Goal: Information Seeking & Learning: Compare options

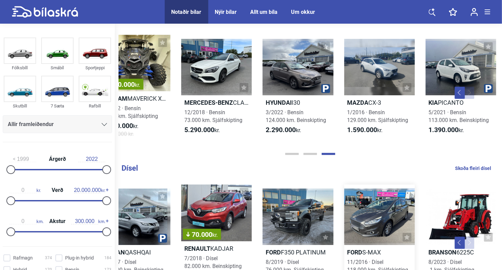
scroll to position [638, 0]
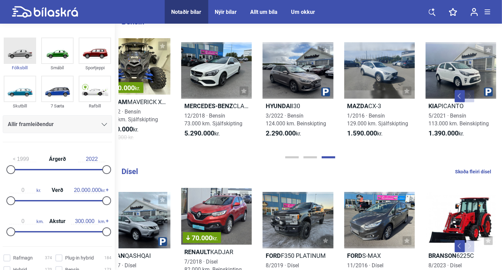
click at [25, 55] on img at bounding box center [19, 50] width 31 height 25
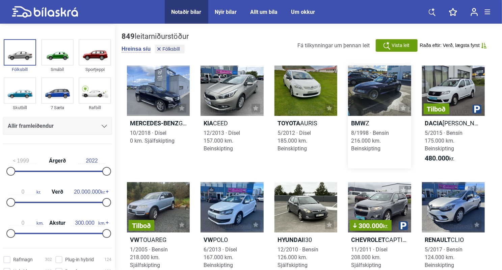
click at [386, 123] on h2 "BMW Z" at bounding box center [379, 123] width 63 height 8
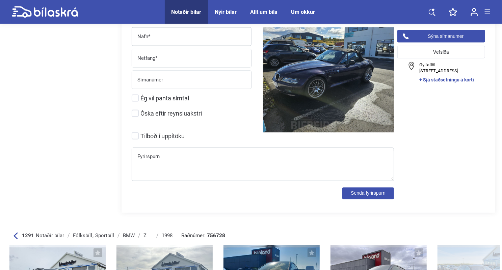
scroll to position [604, 0]
click at [254, 148] on div "Fyrirspurn" at bounding box center [263, 163] width 262 height 33
click at [136, 133] on input "Tilboð í uppítöku" at bounding box center [264, 135] width 262 height 7
checkbox input "true"
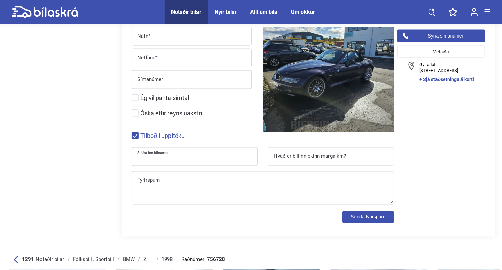
click at [176, 155] on input "Sláðu inn bílnúmer" at bounding box center [194, 158] width 125 height 14
type input "bl055"
click at [342, 211] on button "Senda fyrirspurn" at bounding box center [368, 217] width 52 height 12
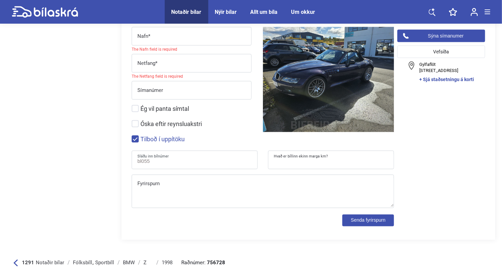
click at [290, 164] on input "Hvað er bíllinn ekinn marga km?" at bounding box center [330, 161] width 125 height 14
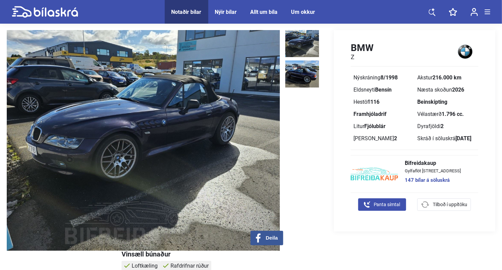
scroll to position [0, 0]
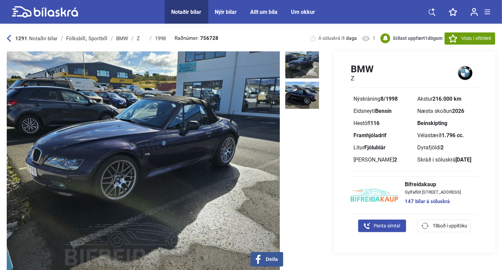
click at [7, 36] on icon at bounding box center [9, 38] width 4 height 7
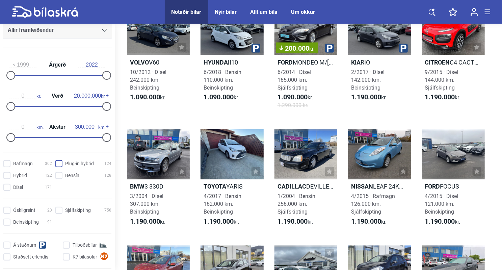
scroll to position [95, 0]
click at [60, 211] on input "Sjálfskipting 758" at bounding box center [84, 209] width 56 height 7
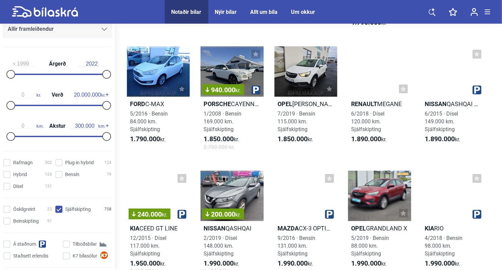
scroll to position [1239, 0]
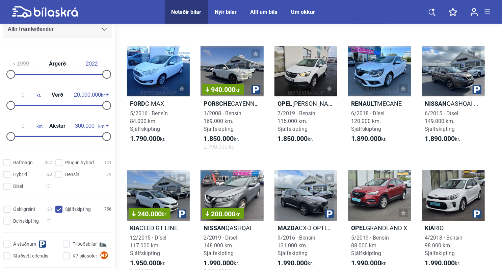
click at [56, 208] on input "Sjálfskipting 758" at bounding box center [84, 209] width 56 height 7
checkbox input "false"
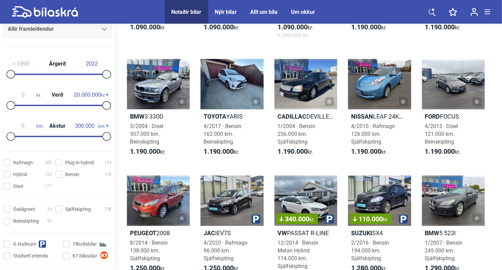
scroll to position [733, 0]
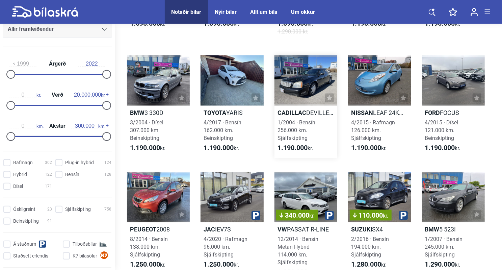
click at [302, 106] on div at bounding box center [306, 80] width 63 height 50
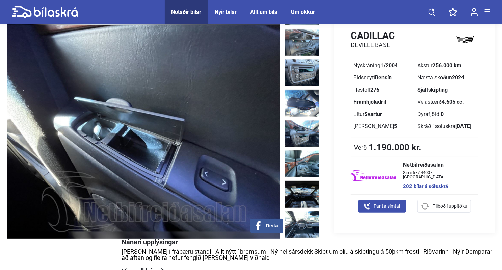
scroll to position [34, 0]
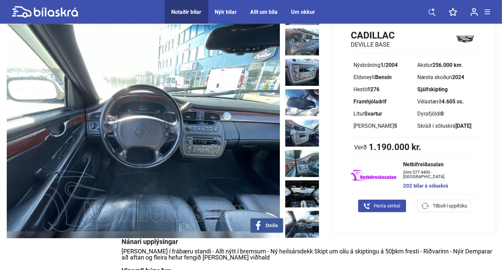
click at [310, 211] on img at bounding box center [302, 224] width 34 height 27
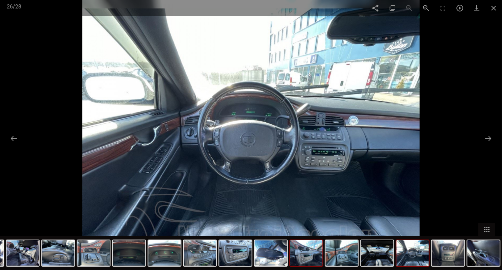
click at [306, 252] on img at bounding box center [306, 253] width 32 height 26
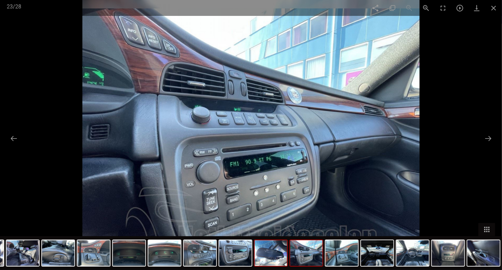
click at [279, 252] on img at bounding box center [271, 253] width 32 height 26
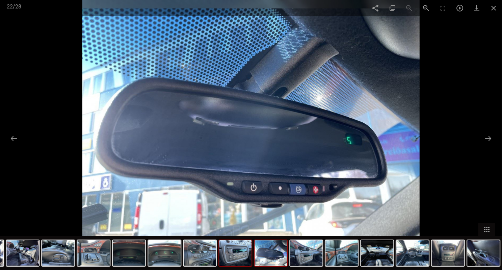
click at [251, 256] on img at bounding box center [235, 253] width 32 height 26
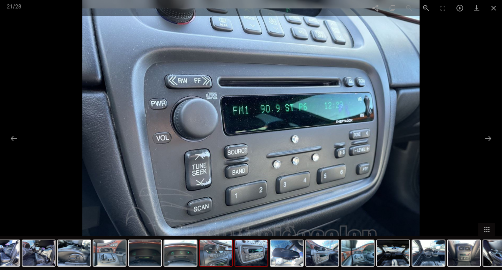
click at [203, 255] on img at bounding box center [216, 253] width 32 height 26
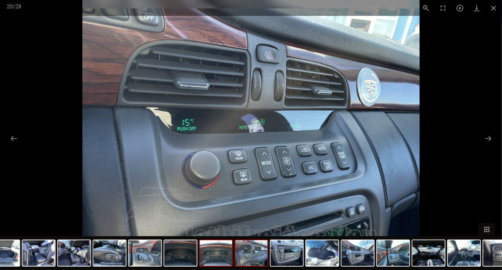
click at [199, 257] on div at bounding box center [216, 252] width 34 height 27
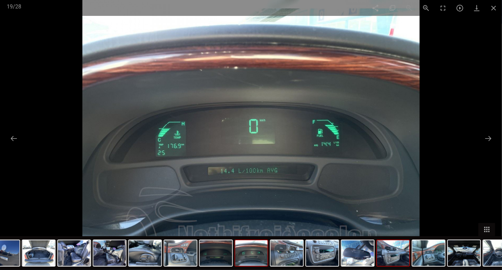
click at [396, 261] on img at bounding box center [393, 253] width 32 height 26
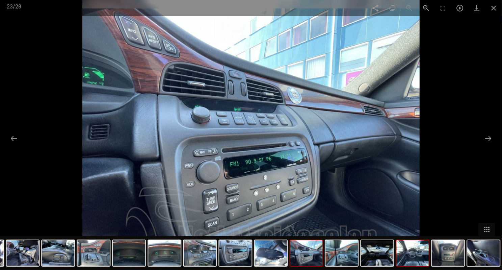
click at [410, 256] on img at bounding box center [412, 253] width 32 height 26
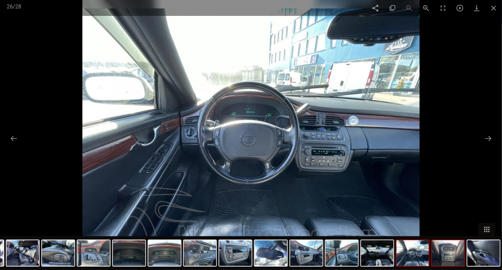
click at [438, 258] on img at bounding box center [448, 253] width 32 height 26
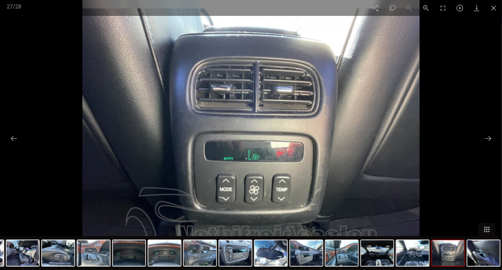
click at [464, 256] on div at bounding box center [448, 252] width 34 height 27
click at [484, 260] on img at bounding box center [483, 253] width 32 height 26
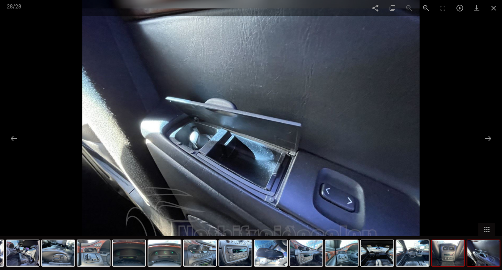
scroll to position [77, 0]
click at [494, 6] on span at bounding box center [493, 8] width 17 height 16
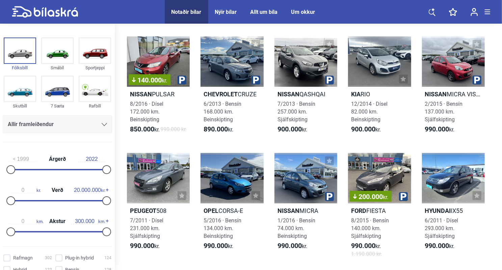
scroll to position [13, 0]
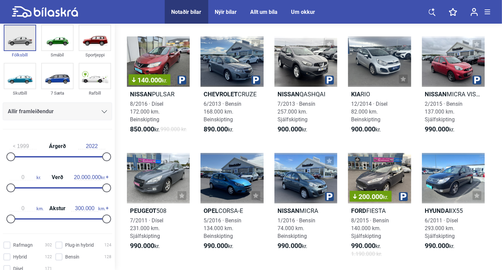
click at [18, 48] on img at bounding box center [19, 37] width 31 height 25
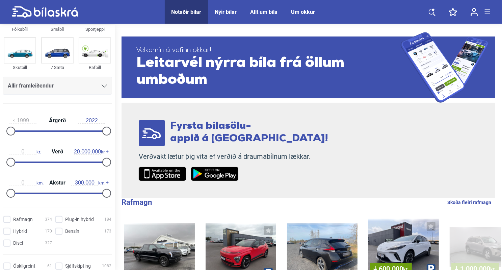
scroll to position [35, 0]
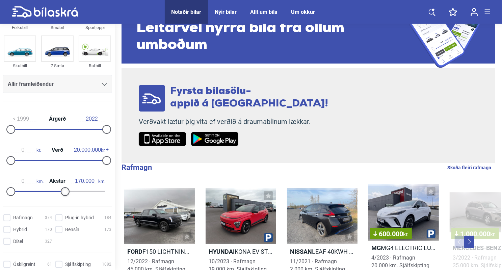
type input "180.000"
drag, startPoint x: 103, startPoint y: 189, endPoint x: 64, endPoint y: 193, distance: 38.7
click at [64, 193] on div at bounding box center [68, 191] width 9 height 9
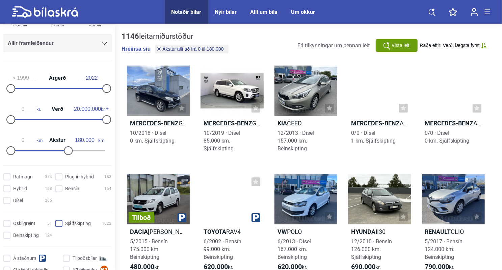
scroll to position [83, 0]
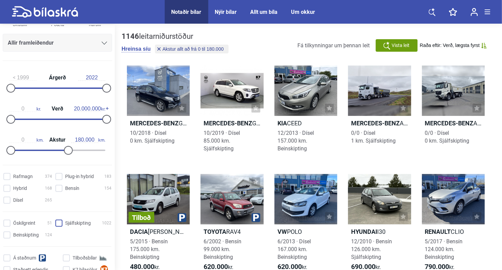
click at [57, 222] on input "Sjálfskipting 1022" at bounding box center [84, 223] width 56 height 7
checkbox input "true"
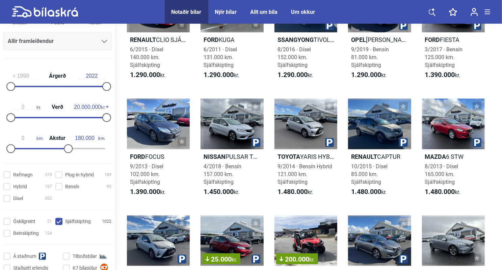
scroll to position [457, 0]
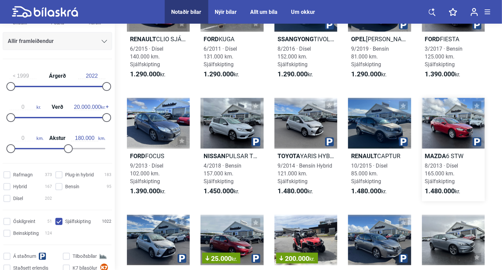
click at [457, 135] on div at bounding box center [453, 123] width 63 height 50
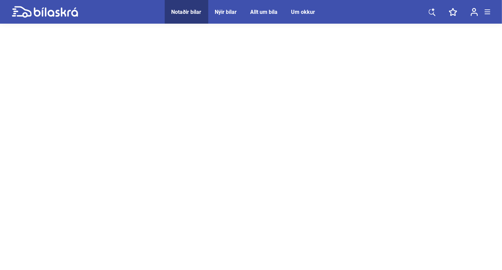
click at [376, 157] on div at bounding box center [251, 194] width 502 height 338
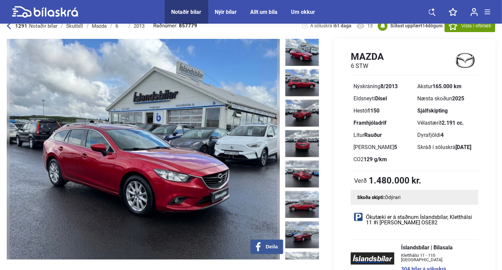
scroll to position [13, 0]
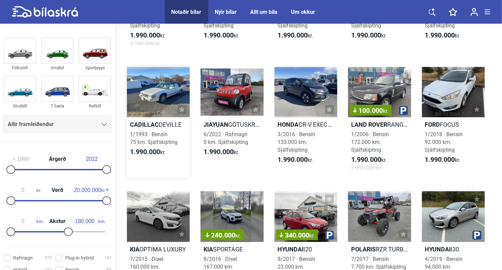
scroll to position [1460, 0]
click at [151, 117] on div at bounding box center [158, 92] width 63 height 50
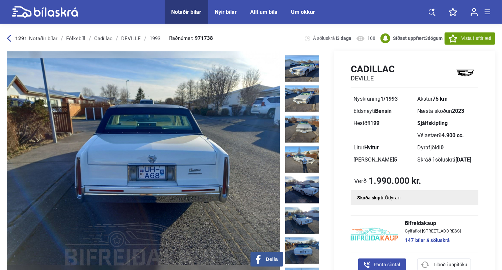
scroll to position [28, 0]
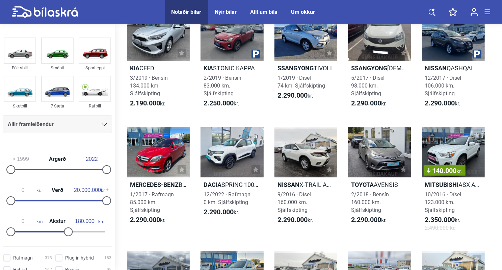
scroll to position [1765, 0]
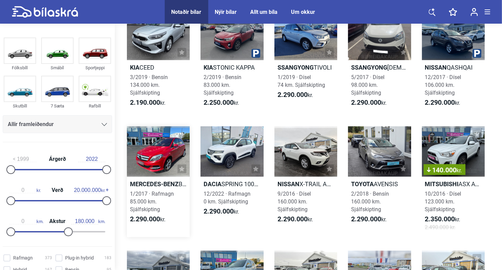
click at [167, 161] on div at bounding box center [158, 151] width 63 height 50
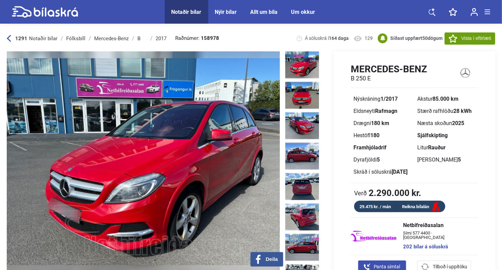
click at [328, 151] on div "Mercedes-Benz B 250 E Nýskráning 1/2017 Akstur 85.000 km Eldsneyti Rafmagn Stær…" at bounding box center [408, 172] width 173 height 242
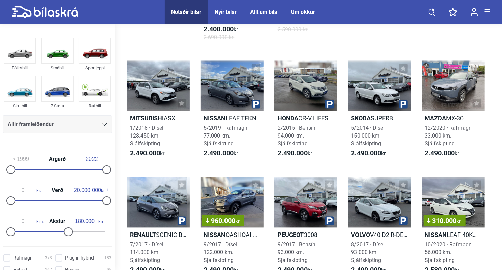
scroll to position [2212, 0]
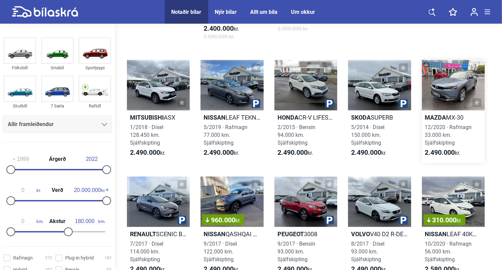
click at [439, 104] on div at bounding box center [453, 85] width 63 height 50
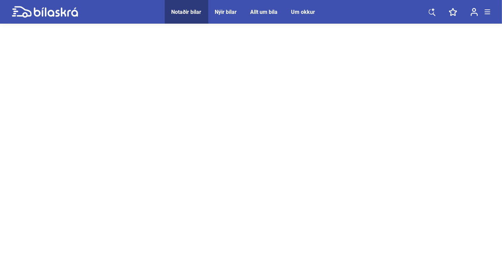
click at [439, 104] on div at bounding box center [251, 194] width 502 height 338
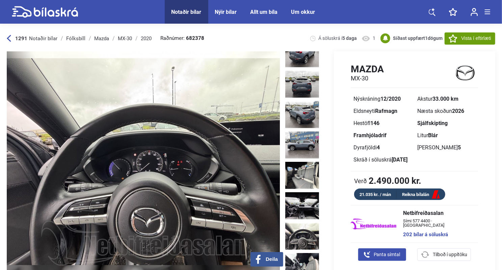
scroll to position [133, 0]
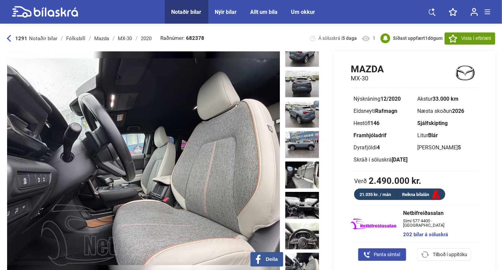
click at [304, 253] on img at bounding box center [302, 266] width 34 height 27
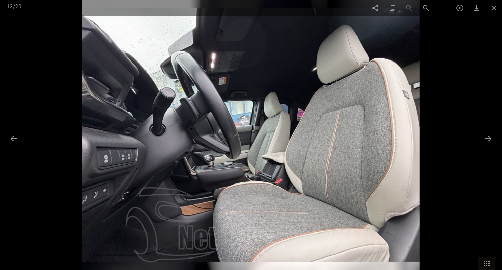
scroll to position [22, 0]
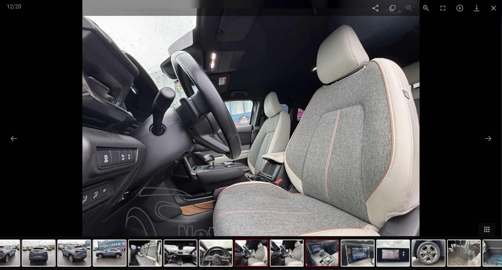
click at [324, 247] on img at bounding box center [322, 253] width 32 height 26
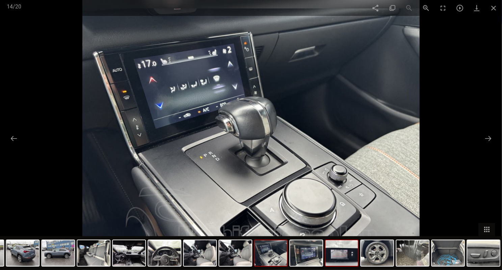
click at [349, 261] on img at bounding box center [342, 253] width 32 height 26
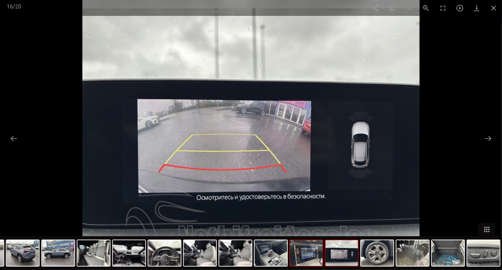
click at [308, 253] on img at bounding box center [306, 253] width 32 height 26
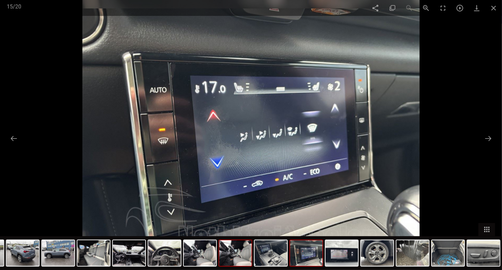
click at [236, 253] on img at bounding box center [235, 253] width 32 height 26
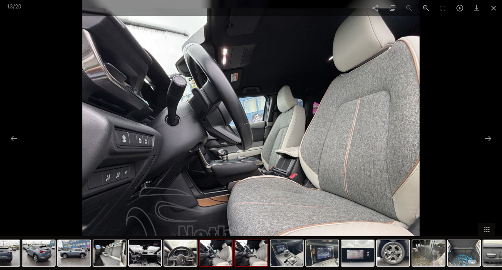
click at [216, 251] on img at bounding box center [216, 253] width 32 height 26
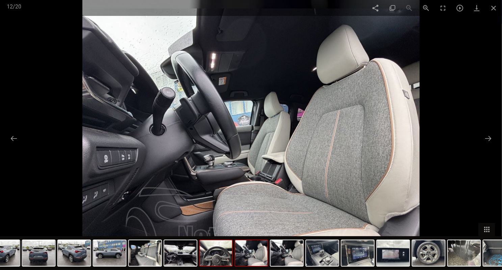
click at [220, 261] on img at bounding box center [216, 253] width 32 height 26
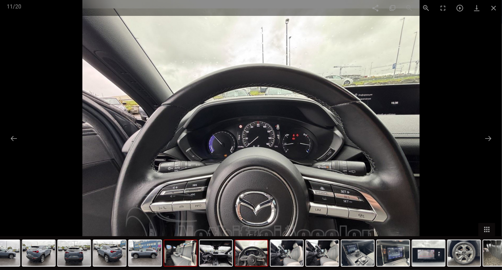
click at [189, 259] on img at bounding box center [180, 253] width 32 height 26
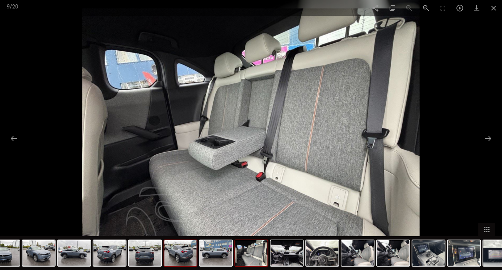
click at [164, 258] on img at bounding box center [180, 253] width 32 height 26
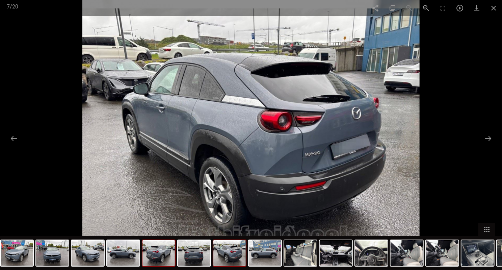
click at [155, 257] on img at bounding box center [159, 253] width 32 height 26
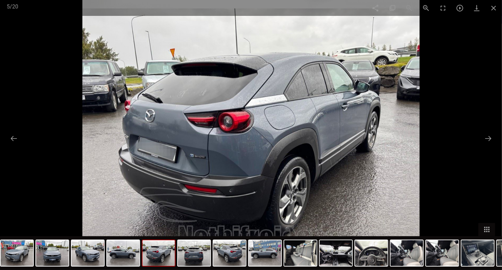
click at [144, 257] on img at bounding box center [159, 253] width 32 height 26
click at [135, 257] on img at bounding box center [123, 253] width 32 height 26
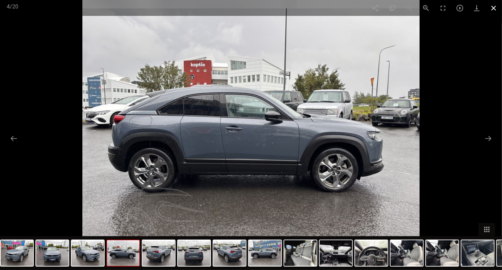
click at [495, 9] on span at bounding box center [493, 8] width 17 height 16
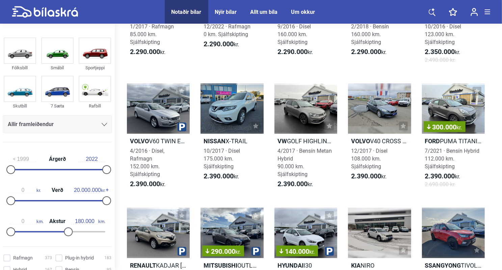
scroll to position [1925, 0]
click at [291, 138] on link "VW GOLF HIGHLINE GLERÞAK METAN 4/2017 · Bensín Metan Hybrid 90.000 km. Sjálfski…" at bounding box center [306, 138] width 63 height 111
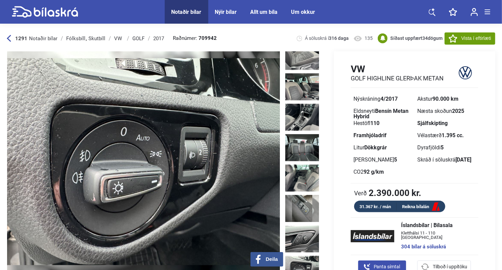
scroll to position [435, 0]
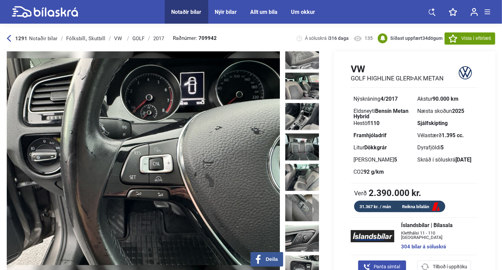
click at [425, 206] on link "Reikna bílalán" at bounding box center [421, 207] width 49 height 8
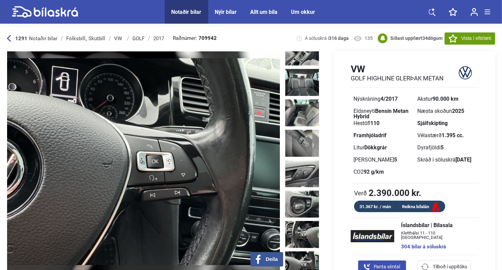
scroll to position [503, 0]
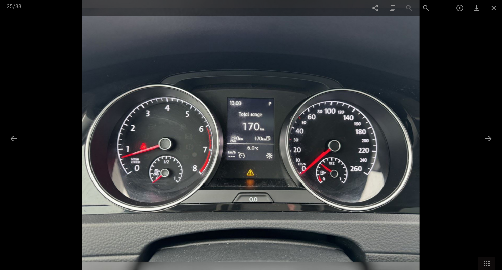
click at [301, 236] on div at bounding box center [251, 135] width 502 height 270
click at [301, 236] on img at bounding box center [250, 135] width 337 height 270
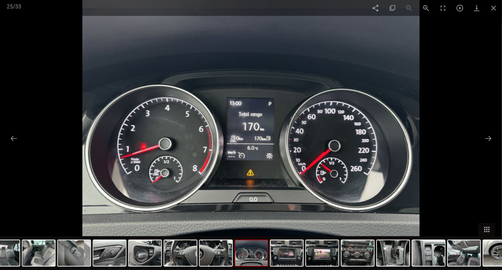
click at [301, 236] on img at bounding box center [250, 135] width 337 height 270
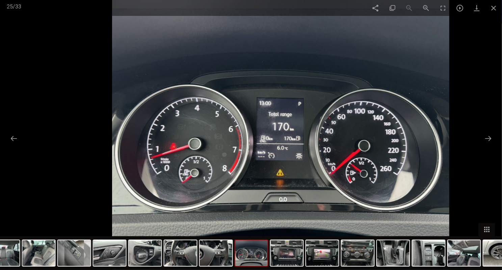
drag, startPoint x: 301, startPoint y: 236, endPoint x: 335, endPoint y: 223, distance: 36.2
click at [335, 223] on img at bounding box center [280, 135] width 337 height 270
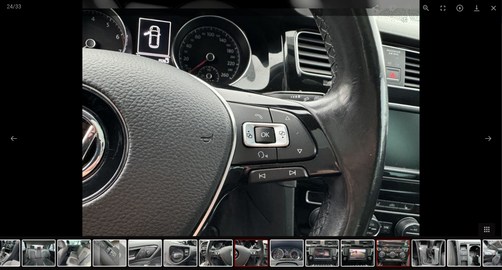
click at [395, 257] on img at bounding box center [393, 253] width 32 height 26
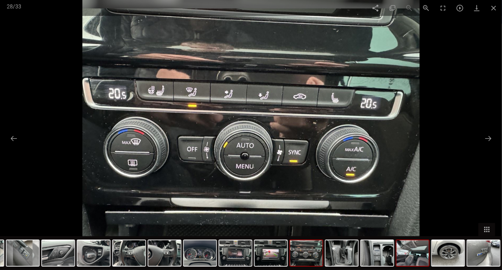
click at [413, 261] on img at bounding box center [412, 253] width 32 height 26
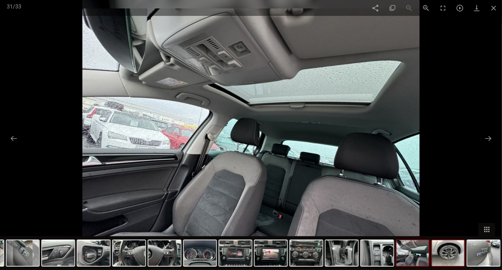
click at [434, 260] on img at bounding box center [448, 253] width 32 height 26
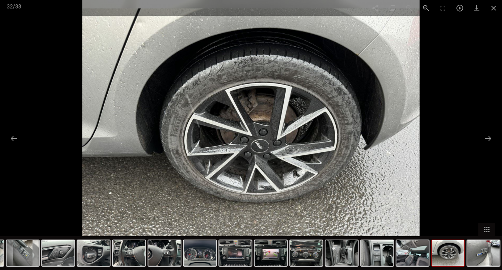
click at [443, 260] on img at bounding box center [448, 253] width 32 height 26
click at [445, 263] on img at bounding box center [448, 253] width 32 height 26
click at [473, 257] on img at bounding box center [483, 253] width 32 height 26
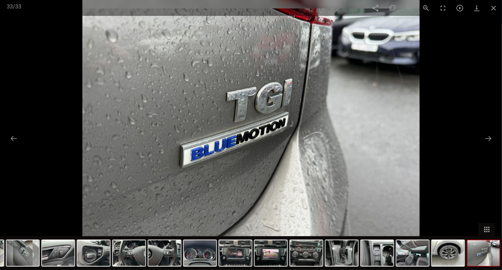
click at [475, 256] on img at bounding box center [483, 253] width 32 height 26
click at [497, 7] on span at bounding box center [493, 8] width 17 height 16
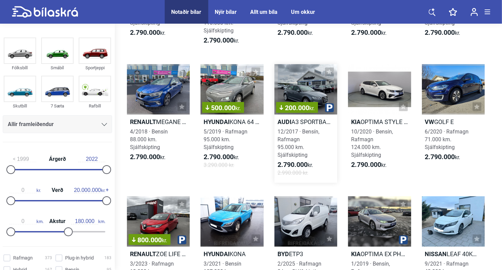
scroll to position [3191, 0]
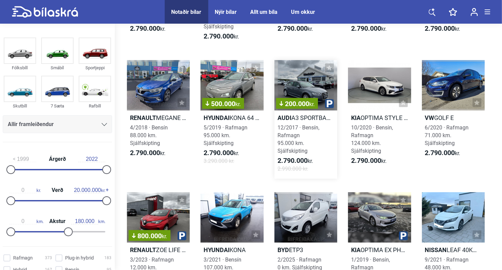
click at [308, 122] on h2 "Audi A3 SPORTBACK E-TRON" at bounding box center [306, 118] width 63 height 8
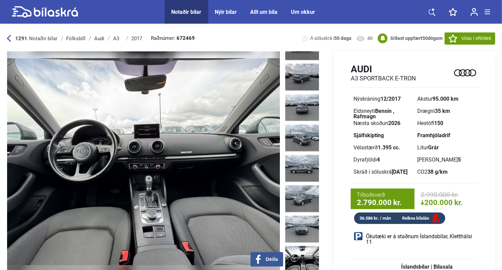
scroll to position [66, 0]
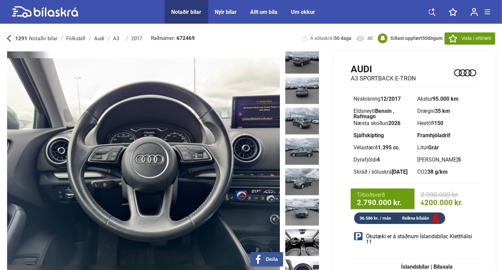
click at [298, 259] on img at bounding box center [302, 272] width 34 height 27
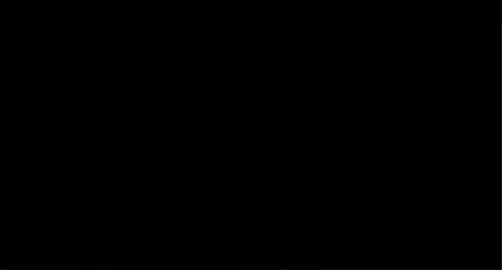
scroll to position [27, 0]
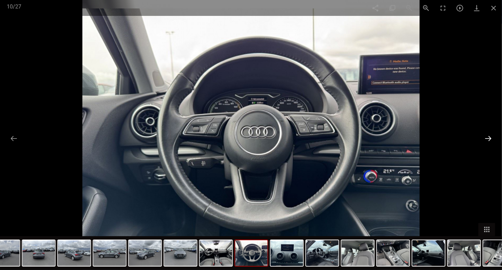
click at [495, 141] on button at bounding box center [488, 138] width 14 height 13
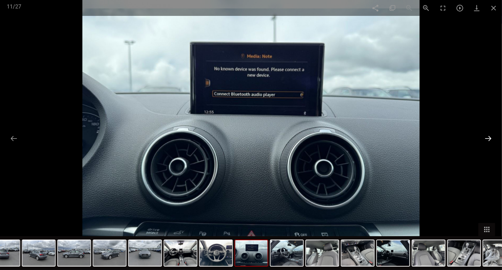
click at [490, 139] on button at bounding box center [488, 138] width 14 height 13
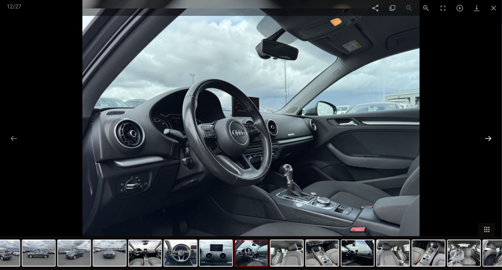
click at [490, 139] on button at bounding box center [488, 138] width 14 height 13
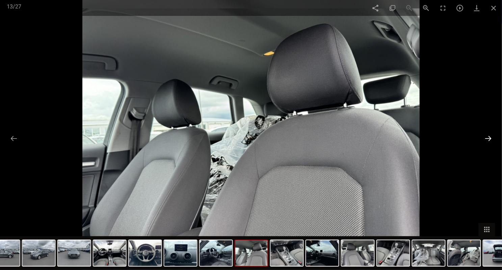
click at [490, 139] on button at bounding box center [488, 138] width 14 height 13
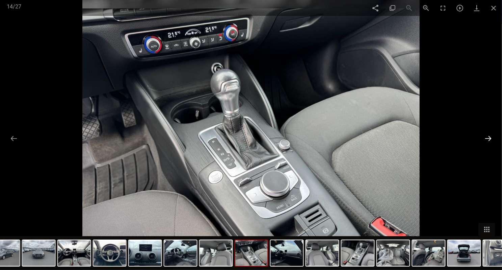
click at [490, 139] on button at bounding box center [488, 138] width 14 height 13
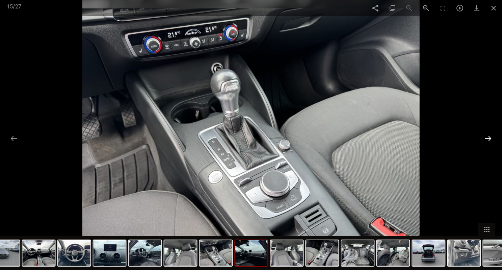
click at [490, 139] on button at bounding box center [488, 138] width 14 height 13
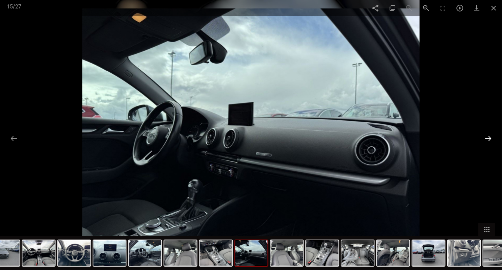
click at [490, 139] on button at bounding box center [488, 138] width 14 height 13
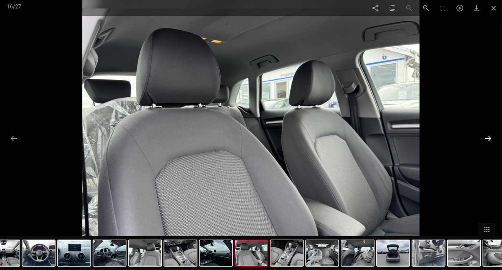
click at [490, 139] on button at bounding box center [488, 138] width 14 height 13
click at [492, 8] on span at bounding box center [493, 8] width 17 height 16
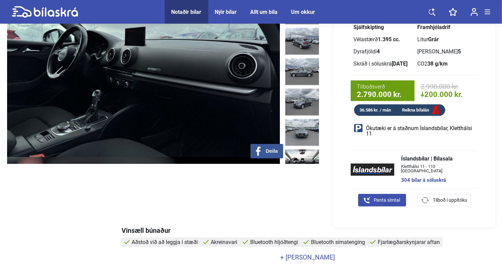
scroll to position [23, 0]
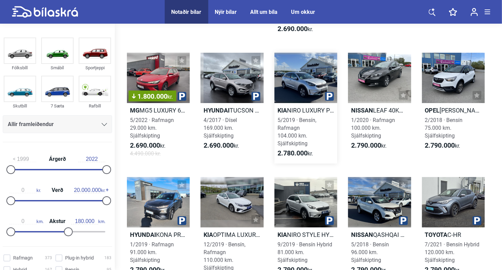
scroll to position [3008, 0]
